Goal: Information Seeking & Learning: Find specific fact

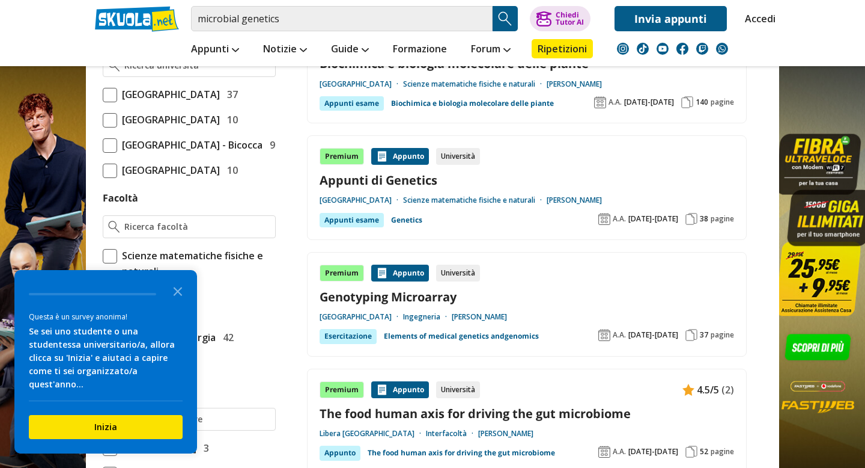
scroll to position [526, 0]
click at [181, 302] on icon "Close the survey" at bounding box center [178, 290] width 24 height 24
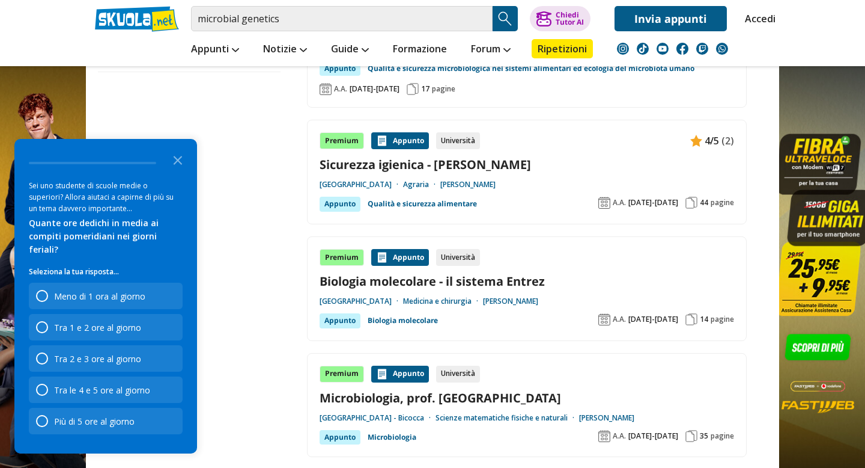
scroll to position [1459, 0]
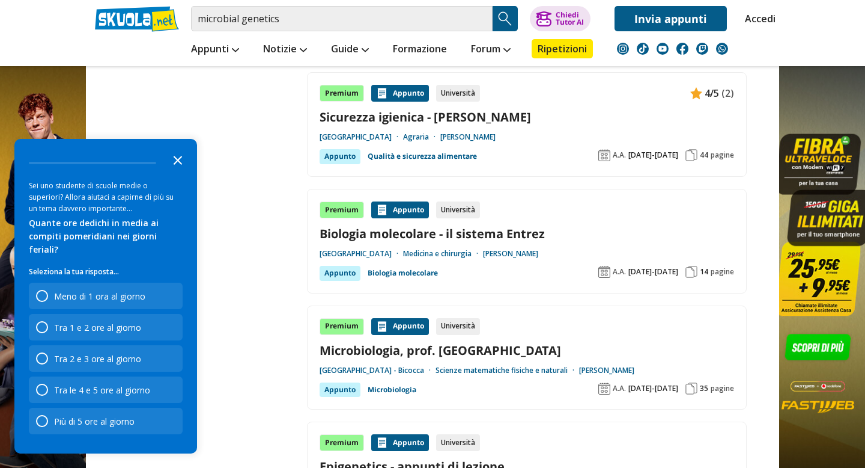
click at [179, 168] on icon "Close the survey" at bounding box center [178, 159] width 24 height 24
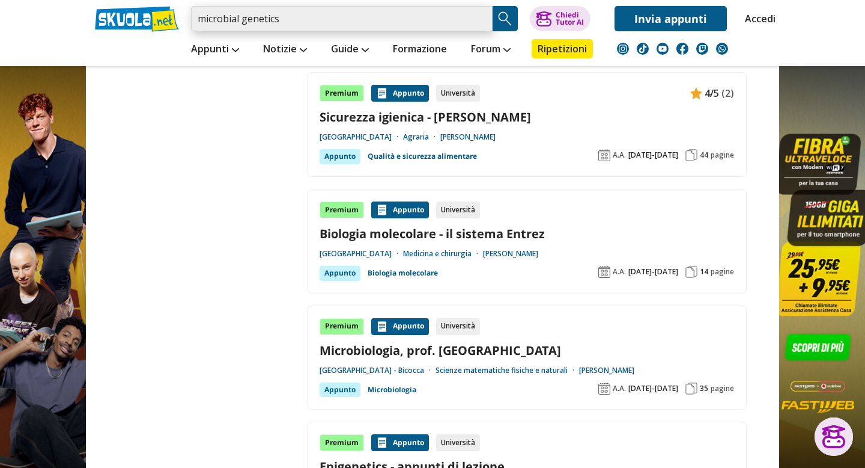
click at [449, 17] on input "microbial genetics" at bounding box center [342, 18] width 302 height 25
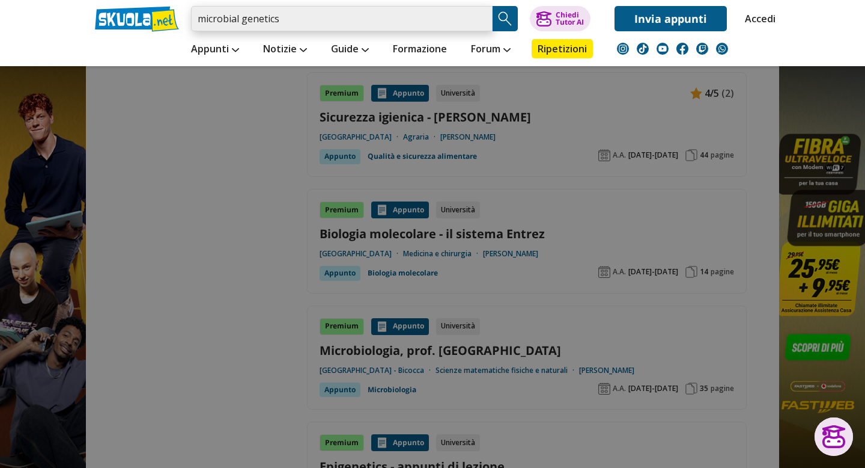
click at [484, 22] on input "microbial genetics" at bounding box center [342, 18] width 302 height 25
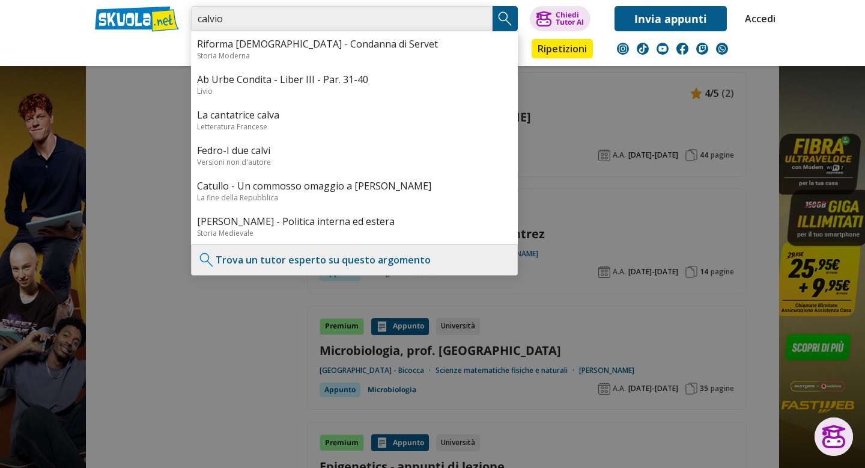
click at [198, 19] on input "calvio" at bounding box center [342, 18] width 302 height 25
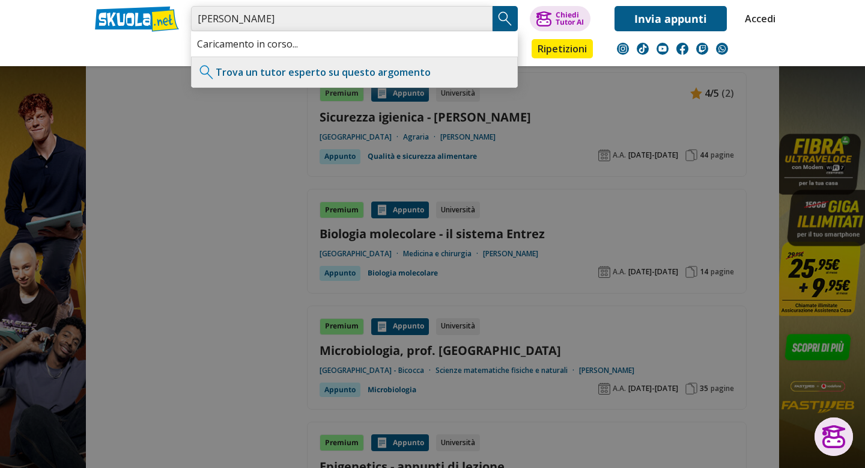
type input "[PERSON_NAME]"
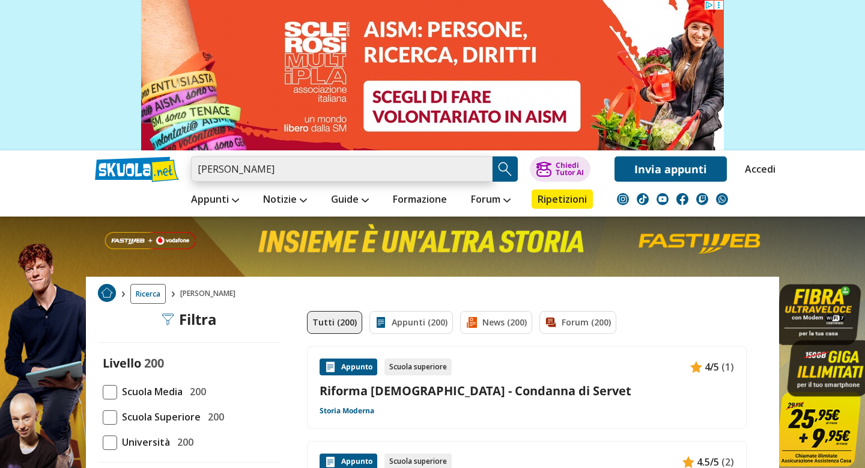
click at [197, 168] on input "[PERSON_NAME]" at bounding box center [342, 168] width 302 height 25
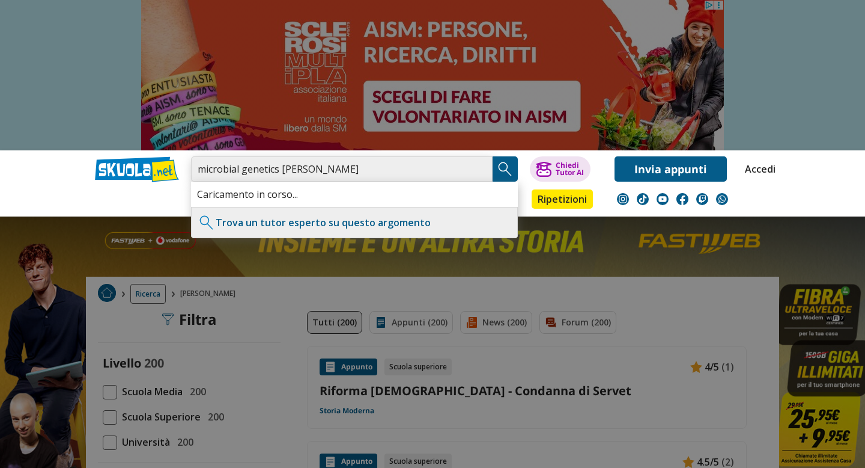
type input "microbial genetics [PERSON_NAME]"
